Goal: Find specific page/section: Find specific page/section

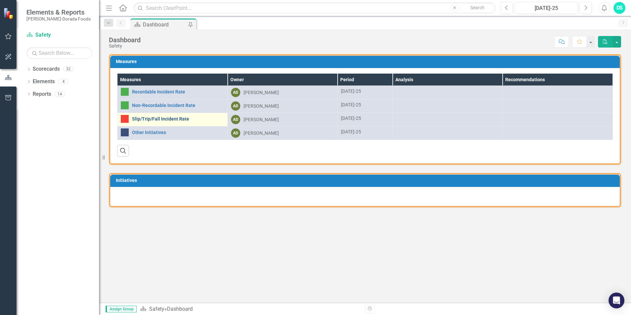
click at [169, 118] on link "Slip/Trip/Fall Incident Rate" at bounding box center [178, 119] width 92 height 5
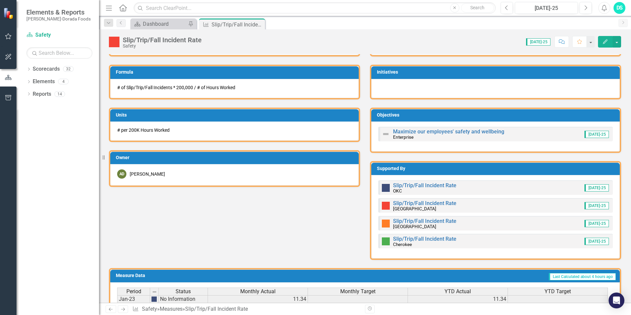
scroll to position [231, 0]
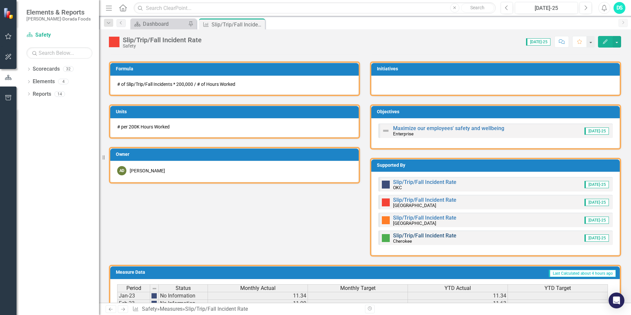
click at [406, 234] on link "Slip/Trip/Fall Incident Rate" at bounding box center [424, 236] width 63 height 6
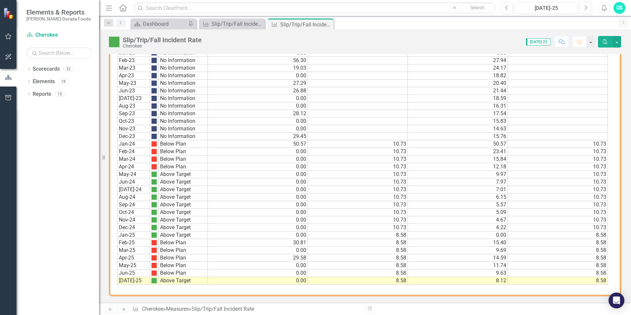
scroll to position [368, 0]
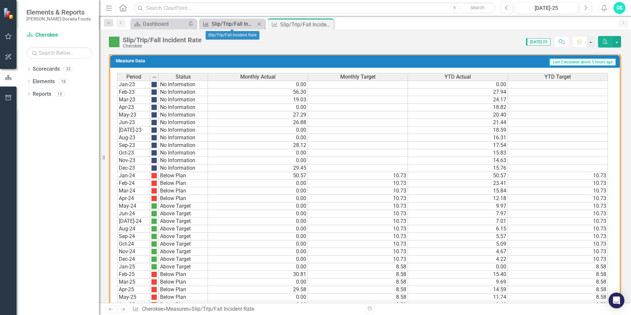
click at [240, 24] on div "Slip/Trip/Fall Incident Rate" at bounding box center [234, 24] width 44 height 8
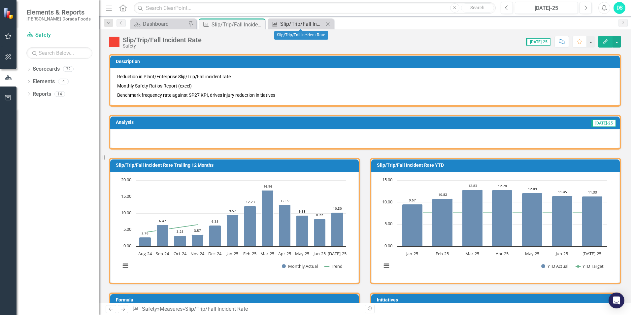
click at [289, 25] on div "Slip/Trip/Fall Incident Rate" at bounding box center [302, 24] width 44 height 8
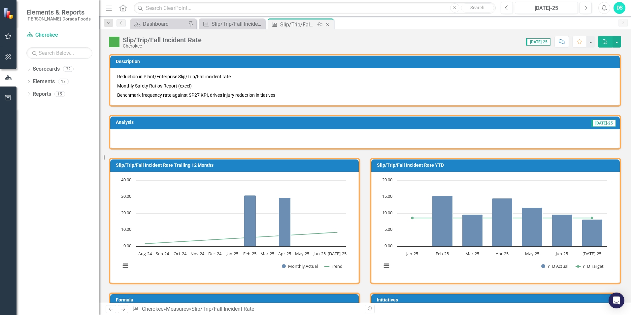
click at [328, 24] on icon "Close" at bounding box center [327, 24] width 7 height 5
